Goal: Transaction & Acquisition: Purchase product/service

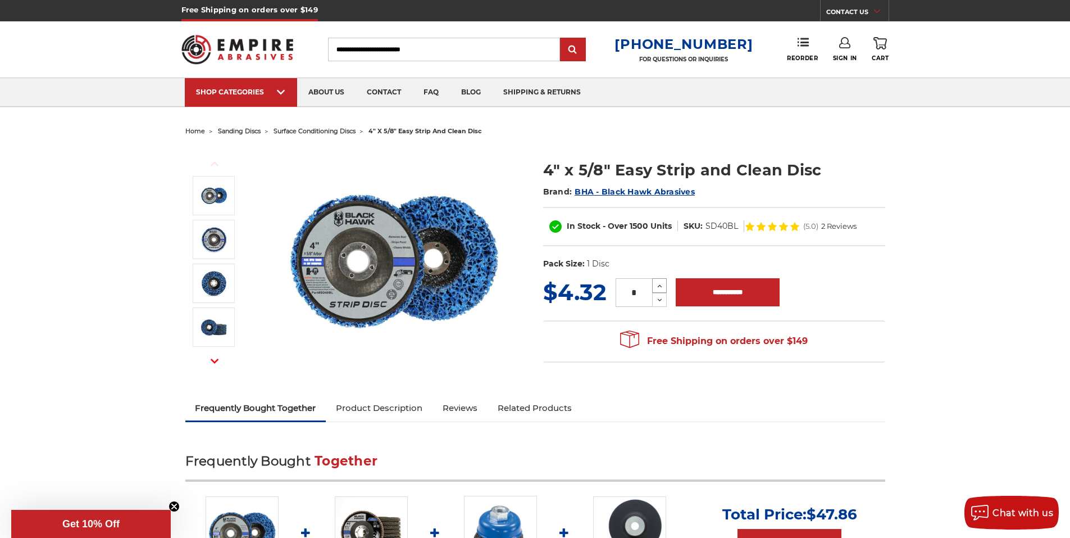
click at [657, 285] on icon at bounding box center [660, 286] width 8 height 10
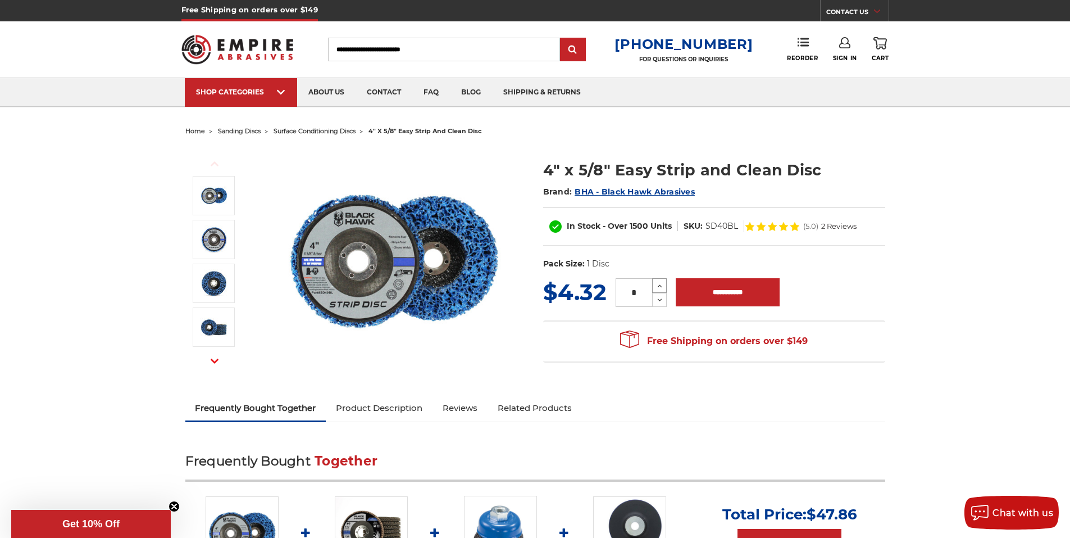
click at [657, 285] on icon at bounding box center [660, 286] width 8 height 10
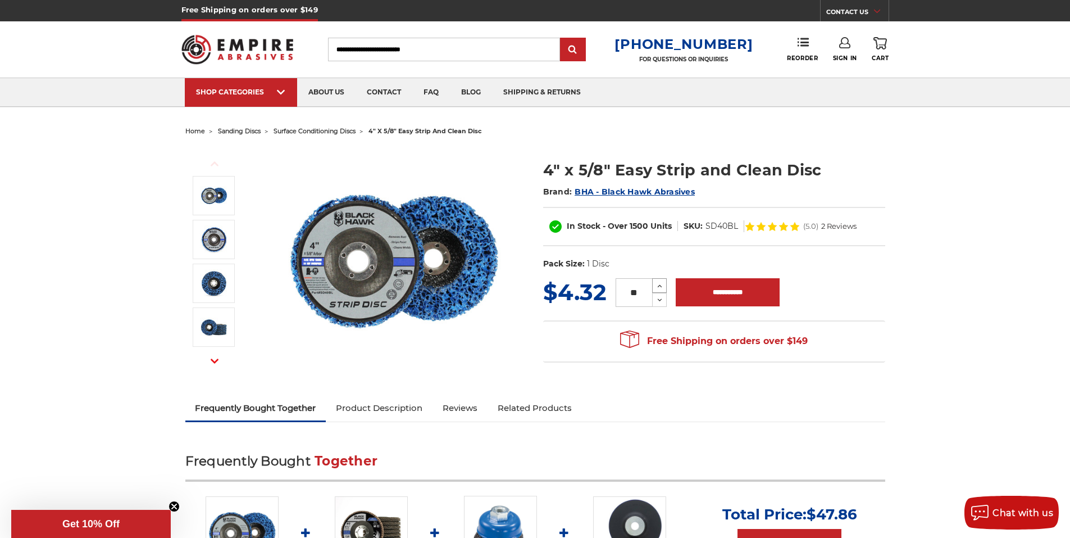
click at [657, 285] on icon at bounding box center [660, 286] width 8 height 10
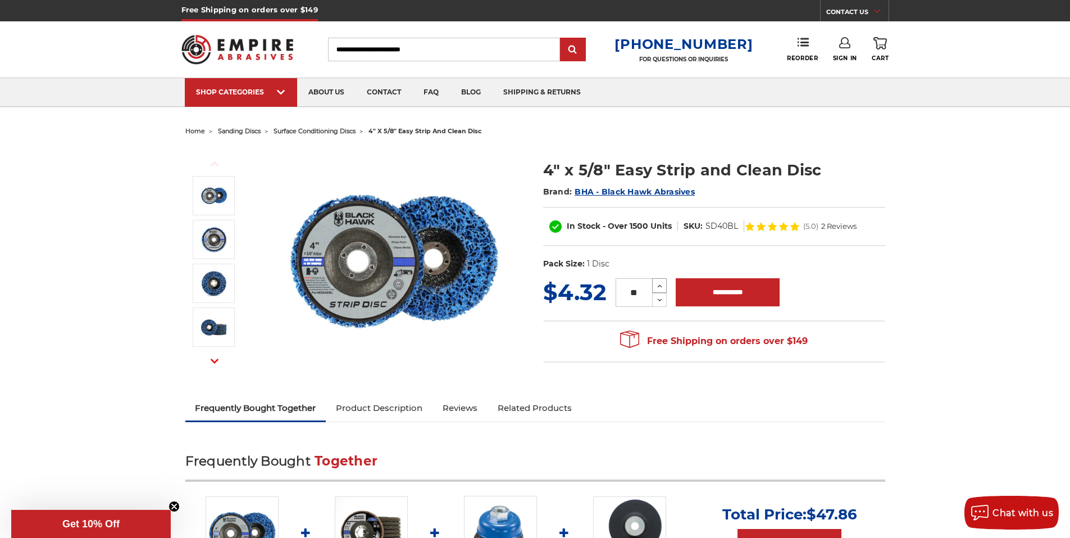
click at [657, 285] on icon at bounding box center [660, 286] width 8 height 10
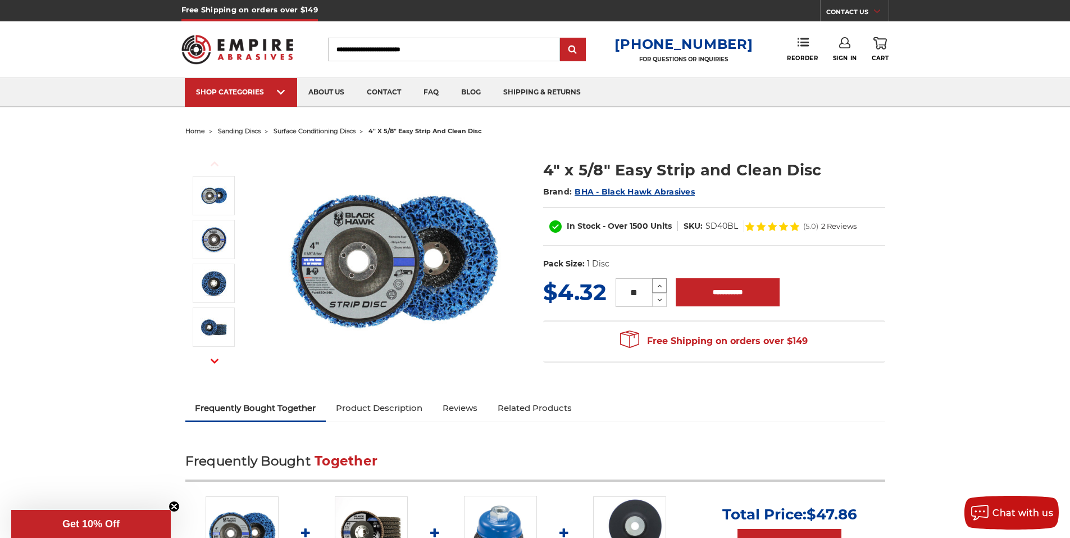
click at [660, 286] on icon at bounding box center [660, 286] width 8 height 10
type input "**"
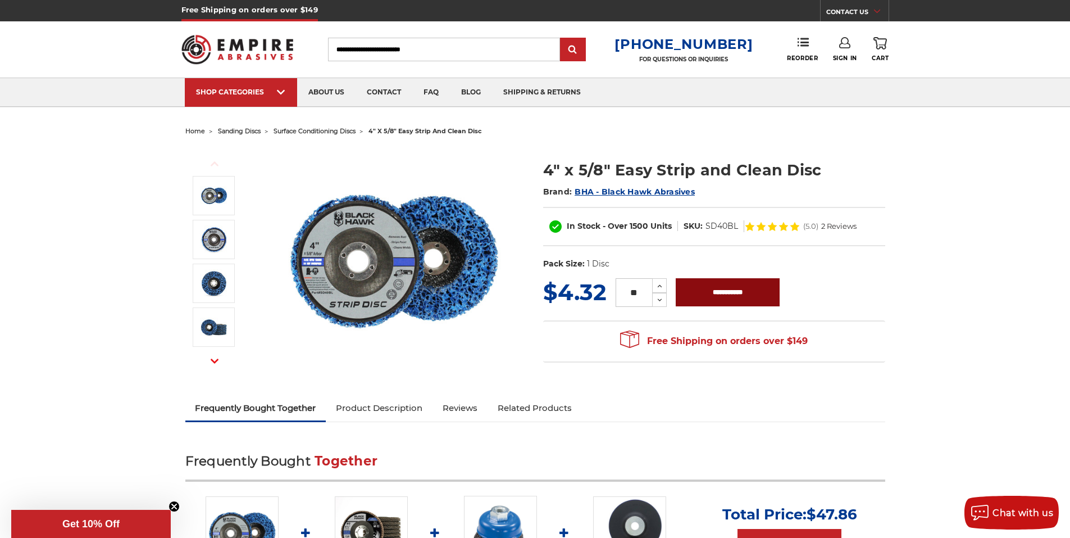
click at [722, 286] on input "**********" at bounding box center [728, 292] width 104 height 28
type input "**********"
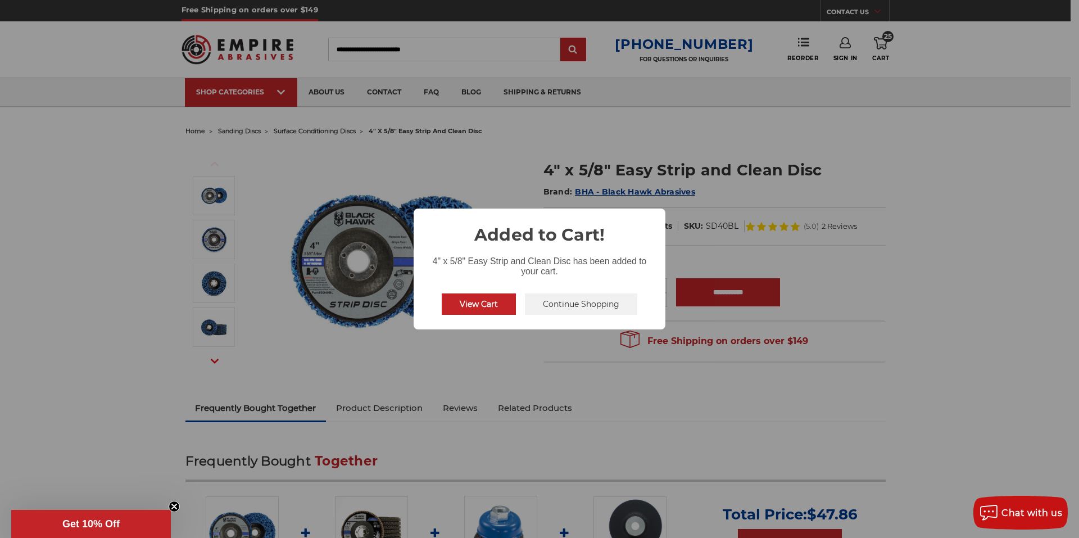
click at [480, 301] on button "View Cart" at bounding box center [479, 303] width 74 height 21
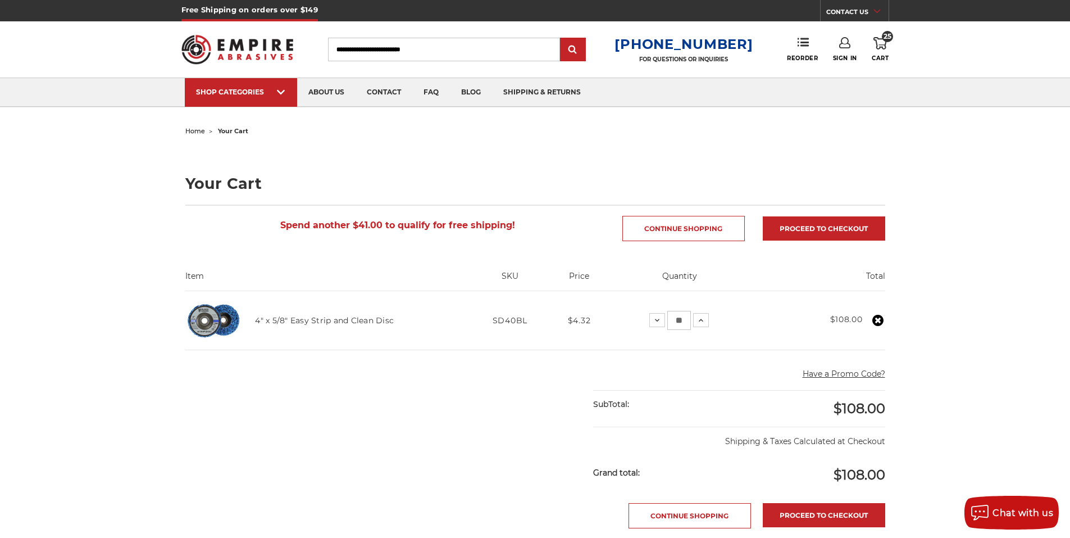
scroll to position [12, 0]
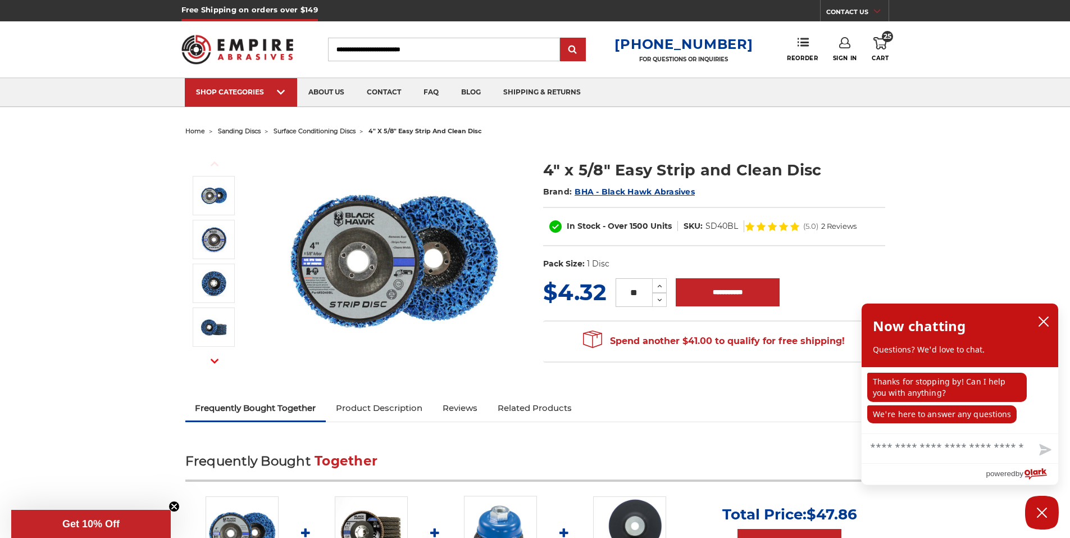
click at [333, 132] on span "surface conditioning discs" at bounding box center [315, 131] width 82 height 8
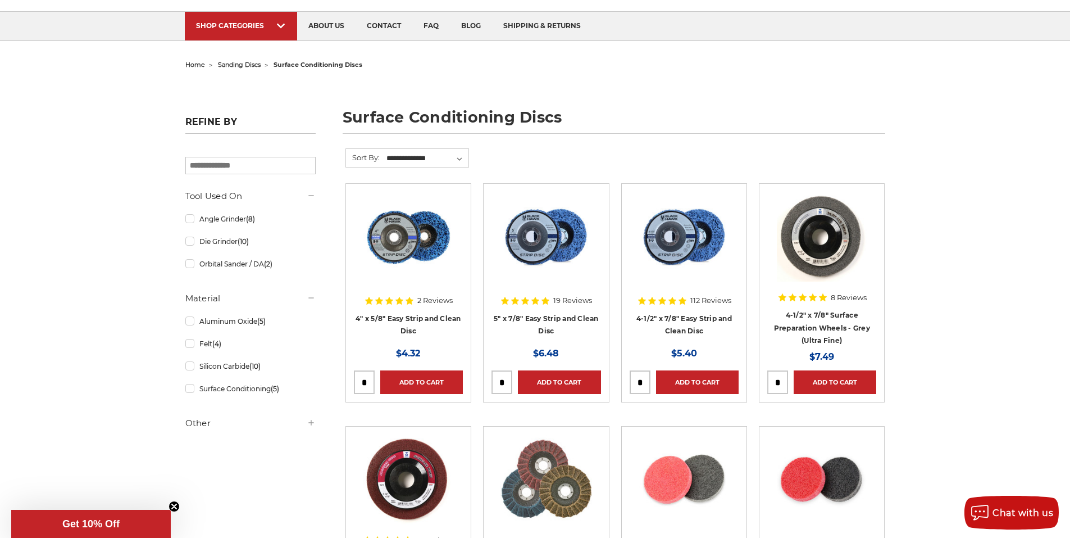
scroll to position [67, 0]
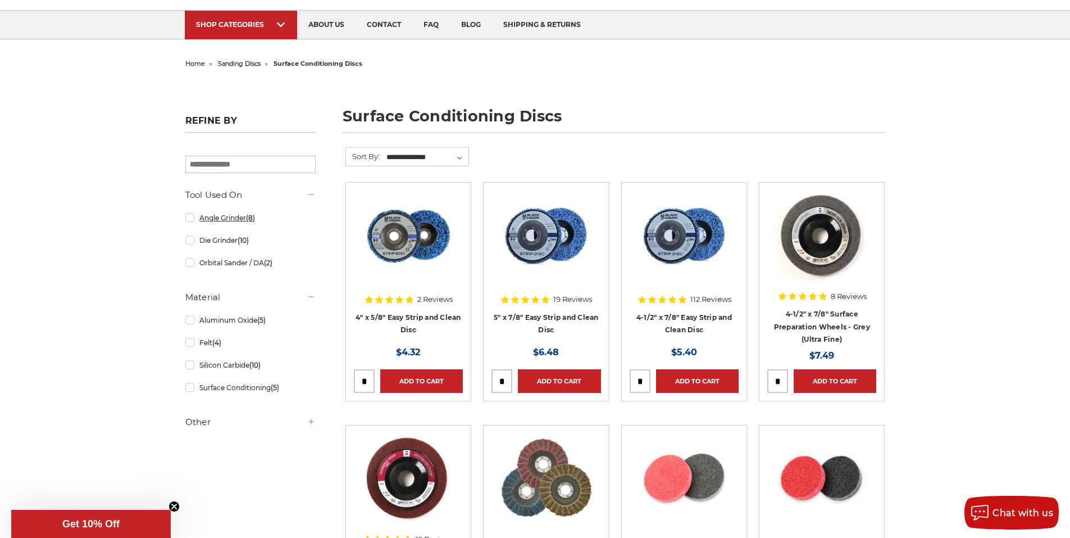
click at [187, 218] on link "Angle Grinder (8)" at bounding box center [250, 218] width 130 height 20
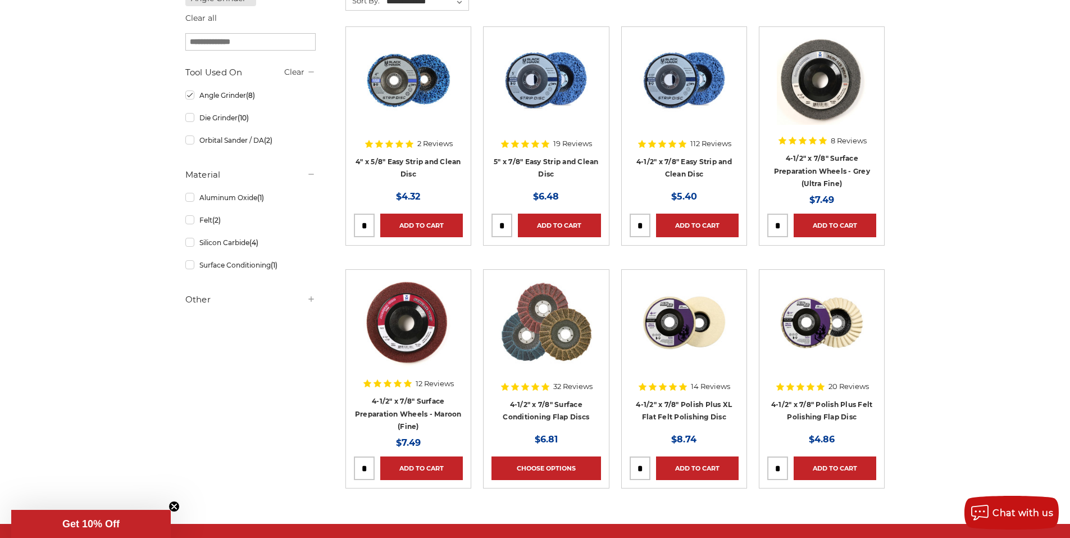
scroll to position [225, 0]
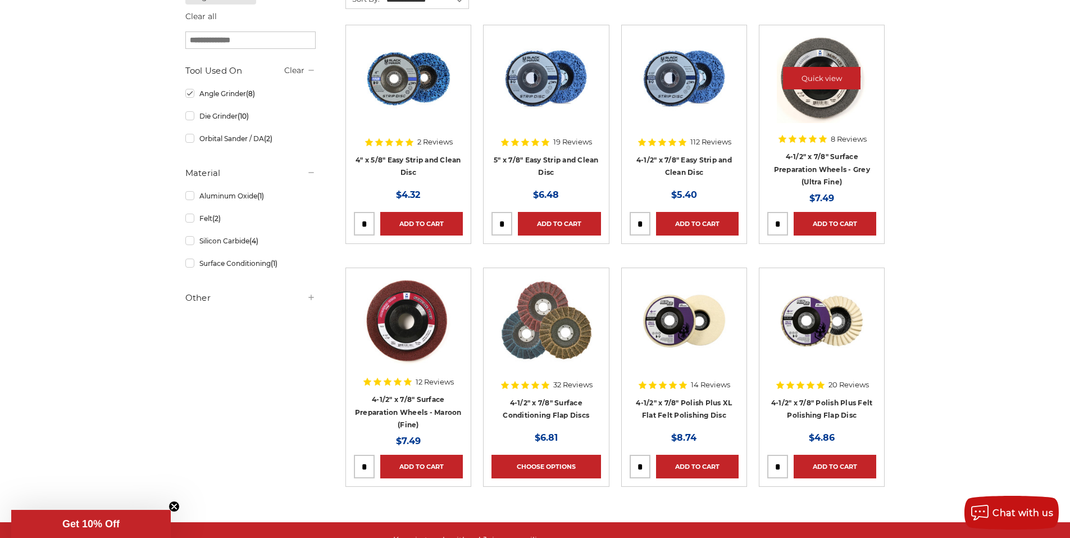
click at [816, 107] on img at bounding box center [822, 78] width 90 height 90
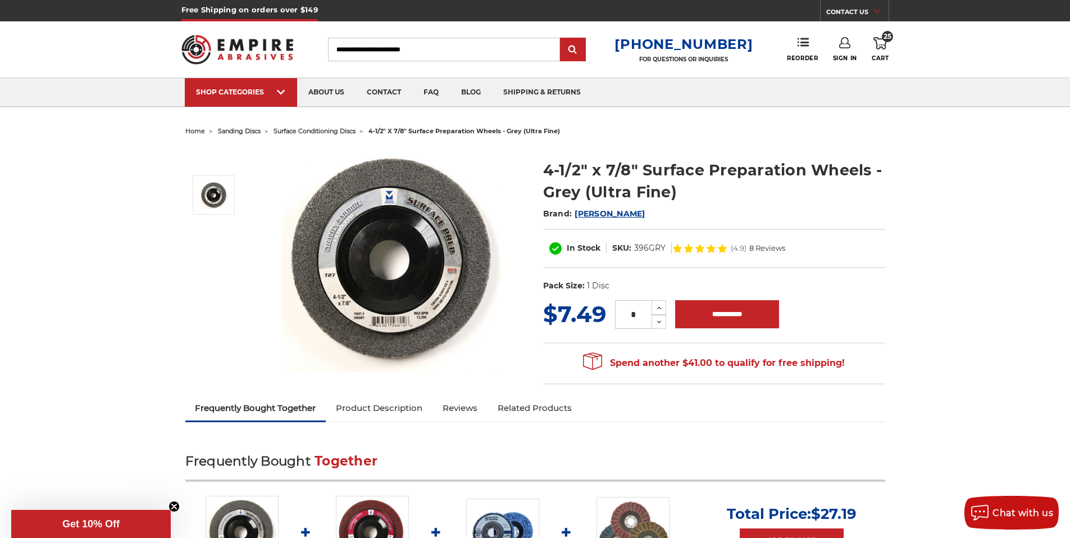
click at [299, 247] on img at bounding box center [393, 259] width 225 height 225
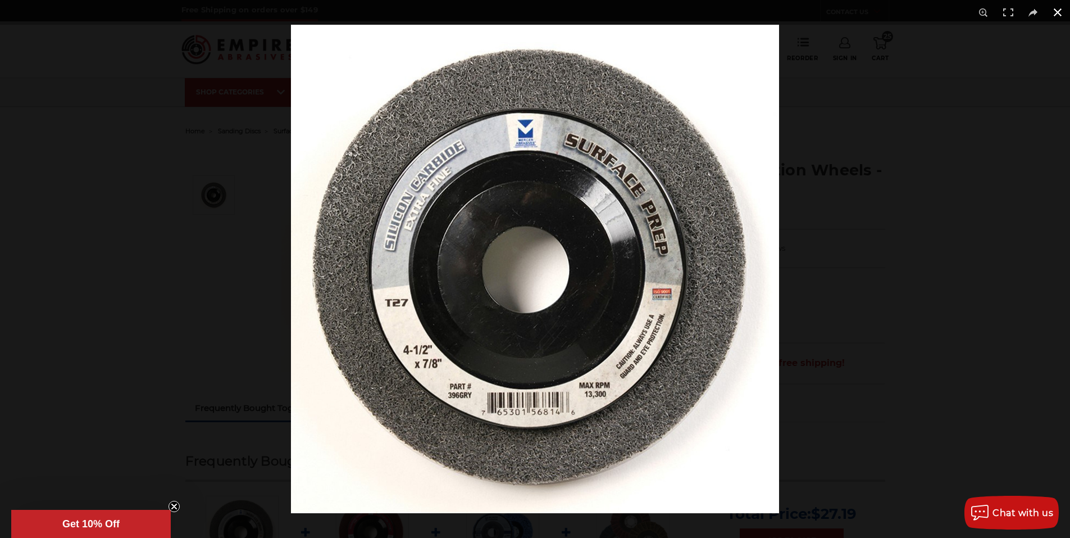
click at [1056, 12] on button at bounding box center [1057, 12] width 25 height 25
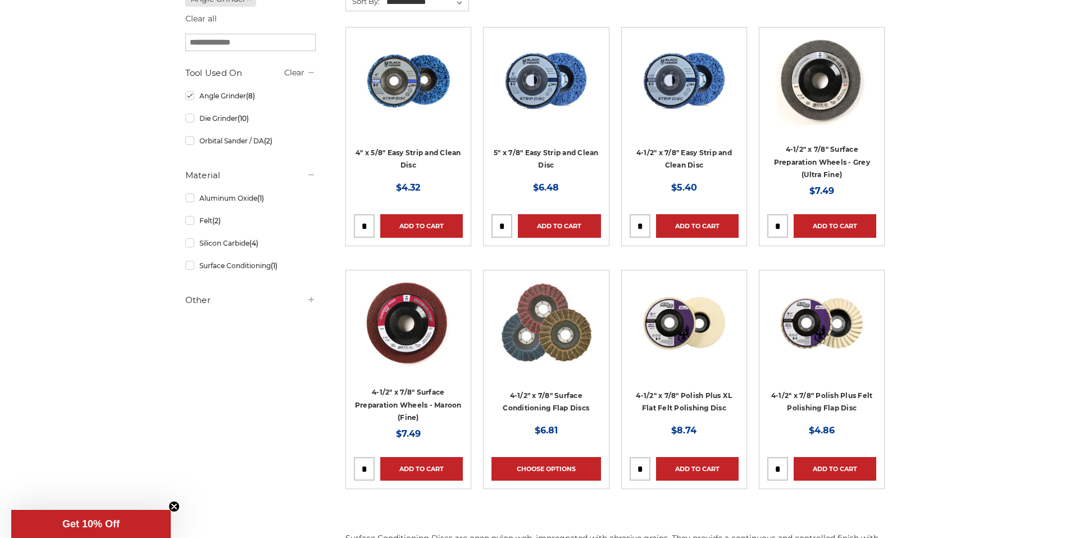
click at [62, 172] on div "home sanding discs surface conditioning discs surface conditioning discs Refine…" at bounding box center [535, 240] width 1070 height 679
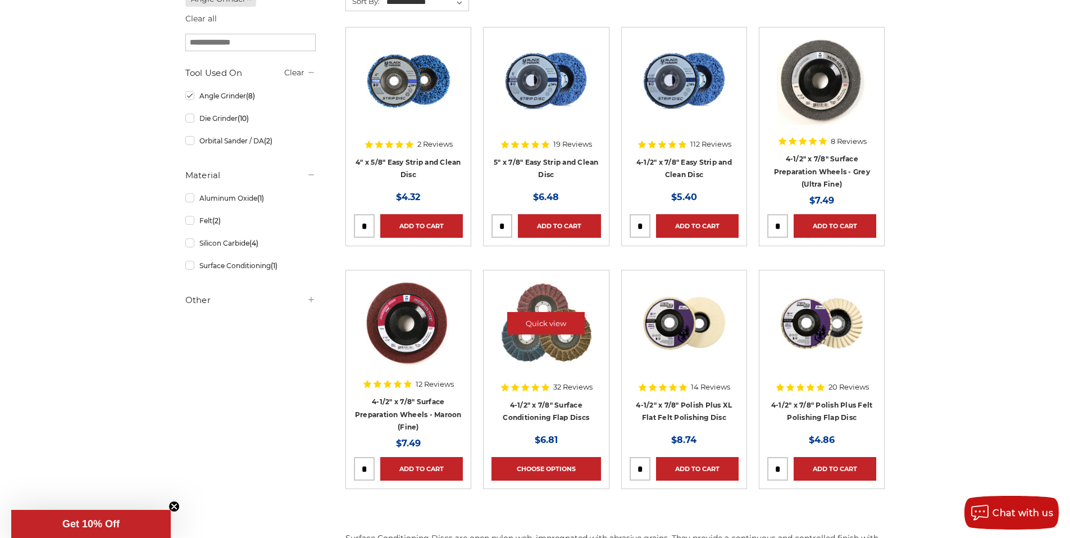
click at [541, 302] on img at bounding box center [546, 323] width 92 height 90
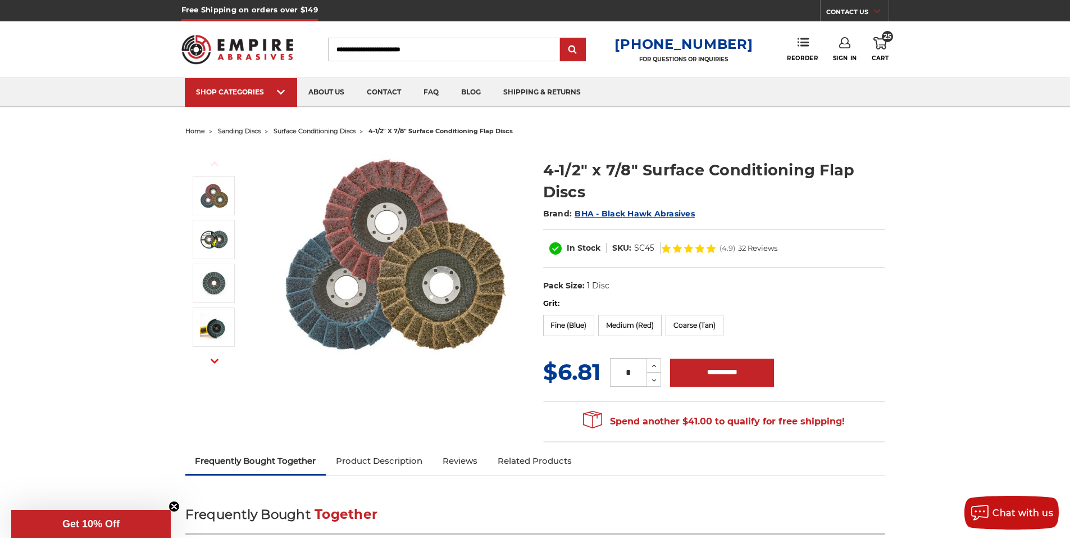
click at [406, 274] on img at bounding box center [393, 256] width 225 height 219
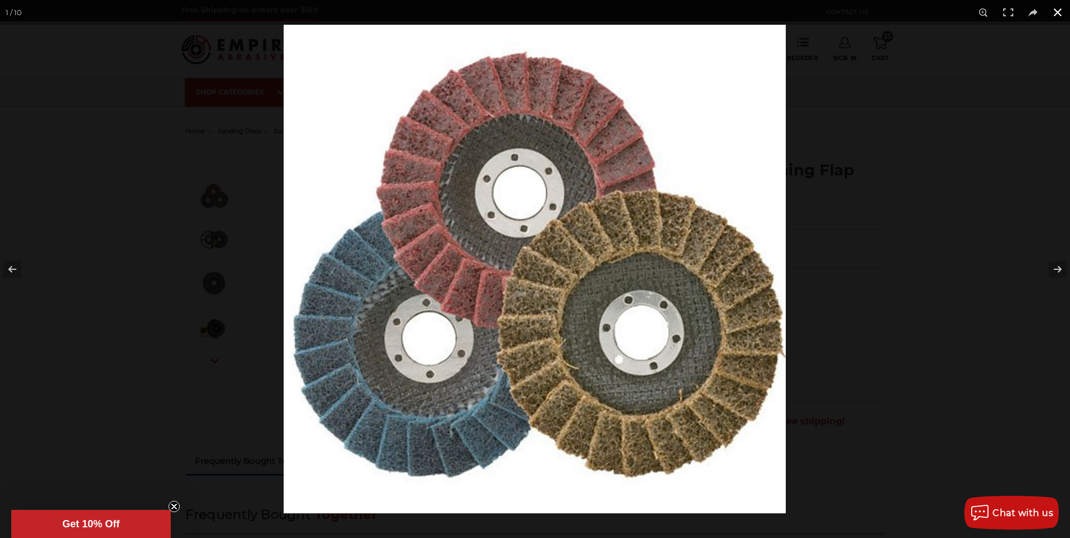
click at [1055, 13] on button at bounding box center [1057, 12] width 25 height 25
